Goal: Subscribe to service/newsletter

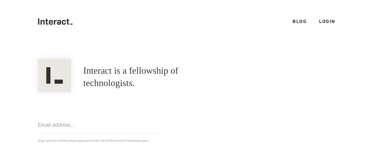
drag, startPoint x: 192, startPoint y: 89, endPoint x: 275, endPoint y: 87, distance: 82.5
click at [200, 89] on div "Interact is a fellowship of technologists. A fellowship of technologists." at bounding box center [186, 77] width 309 height 30
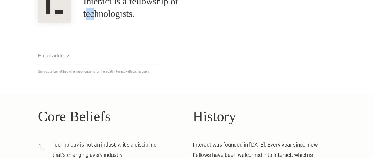
scroll to position [29, 0]
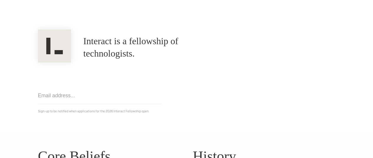
click at [118, 96] on input "email" at bounding box center [100, 95] width 124 height 17
type input "[EMAIL_ADDRESS][DOMAIN_NAME]"
click input "Get notified" at bounding box center [0, 0] width 0 height 0
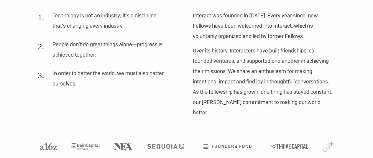
scroll to position [80, 0]
